Goal: Go to known website: Go to known website

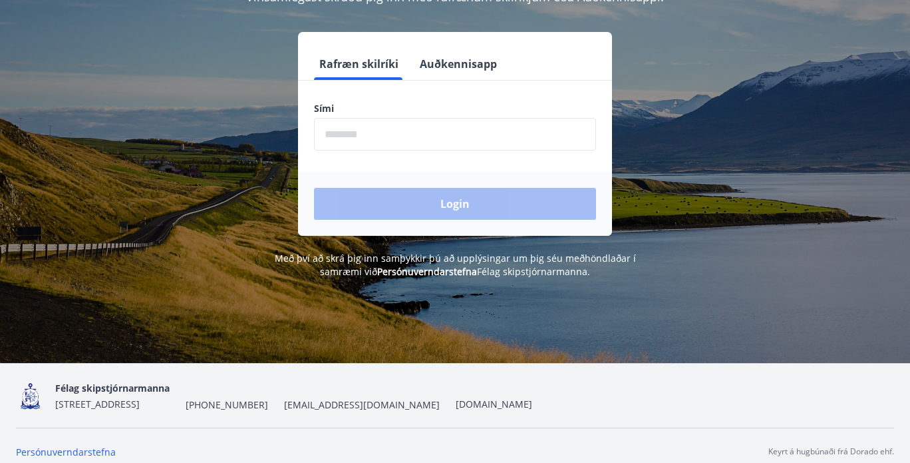
scroll to position [164, 0]
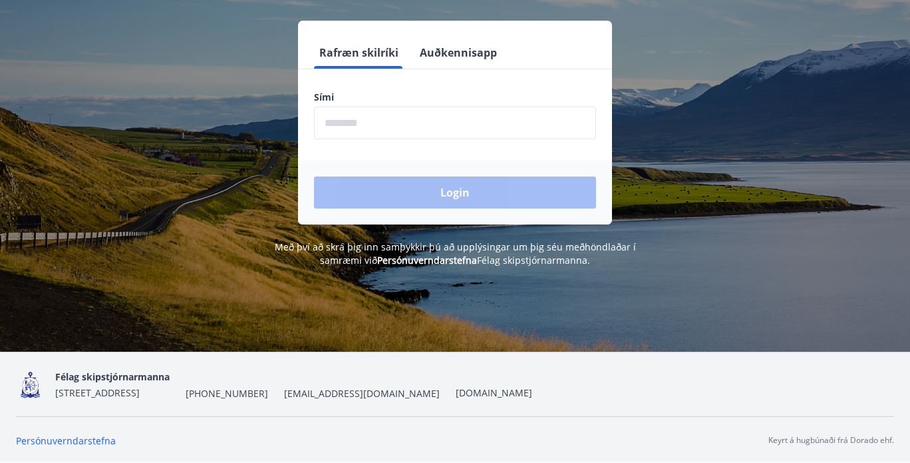
click at [133, 377] on span "Félag skipstjórnarmanna" at bounding box center [112, 376] width 114 height 13
click at [486, 392] on link "[DOMAIN_NAME]" at bounding box center [494, 392] width 77 height 13
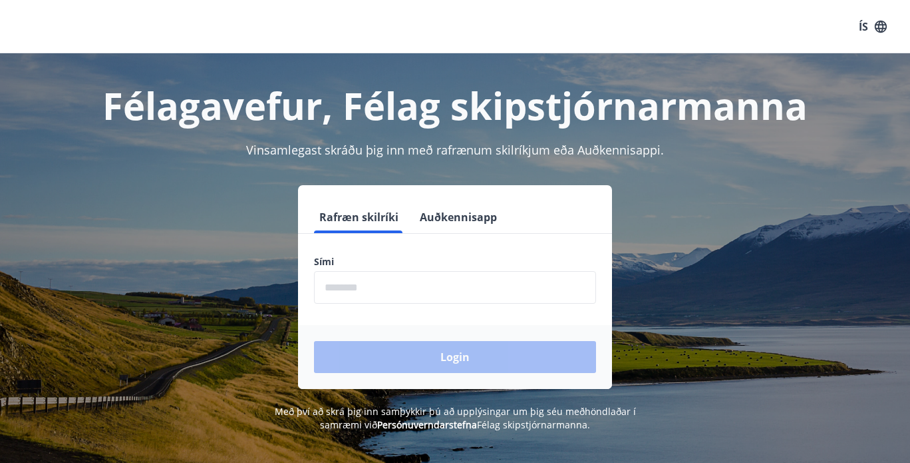
click at [421, 285] on input "phone" at bounding box center [455, 287] width 282 height 33
click at [638, 220] on div "Rafræn skilríki Auðkennisapp Sími ​ Login" at bounding box center [455, 287] width 878 height 204
